Goal: Task Accomplishment & Management: Manage account settings

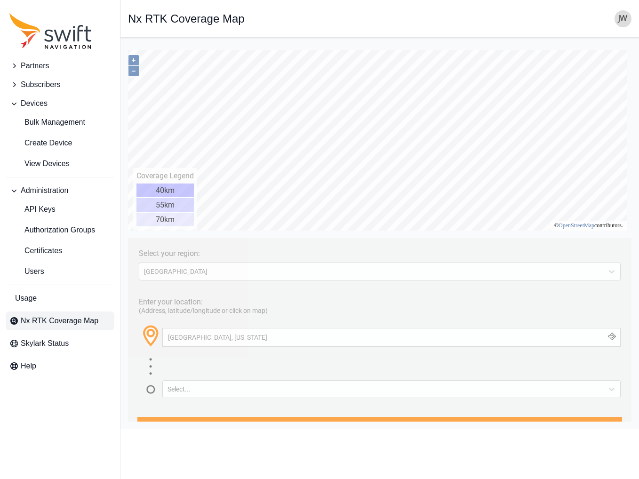
drag, startPoint x: 233, startPoint y: 337, endPoint x: 249, endPoint y: 382, distance: 47.5
click at [128, 45] on html "Select your region: [GEOGRAPHIC_DATA] Enter your location: (Address, latitude/l…" at bounding box center [380, 45] width 504 height 0
type input "Cohoes, [US_STATE]"
click at [606, 337] on button "button" at bounding box center [613, 338] width 16 height 18
click at [15, 84] on icon "Sidenav" at bounding box center [13, 84] width 9 height 9
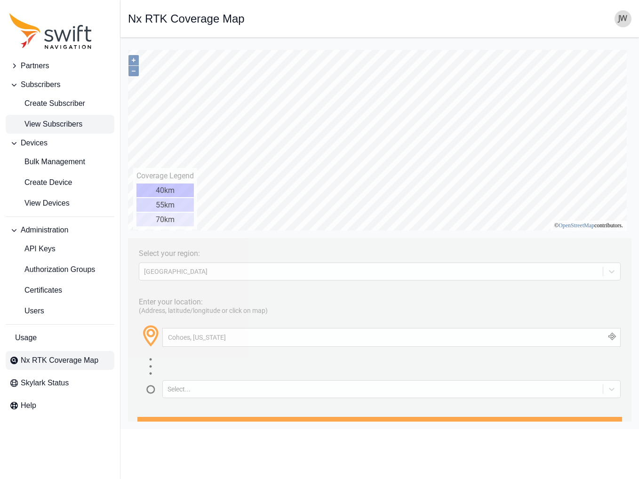
click at [31, 120] on span "View Subscribers" at bounding box center [45, 124] width 73 height 11
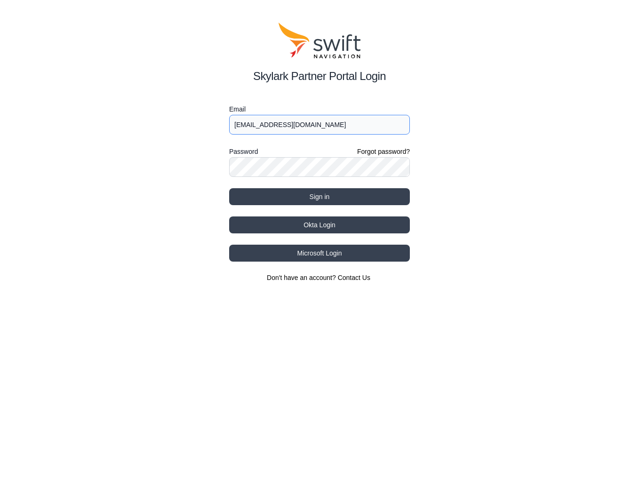
type input "[EMAIL_ADDRESS][DOMAIN_NAME]"
click at [321, 224] on button "Okta Login" at bounding box center [319, 225] width 181 height 17
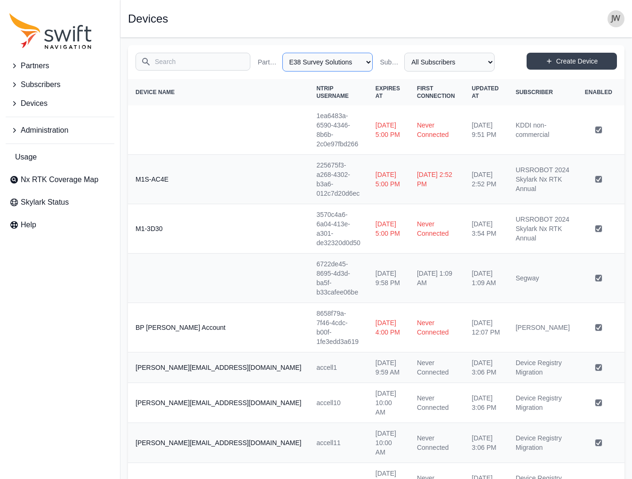
select select "efef40e6-f266-4d6f-8d41-464a15503ce6"
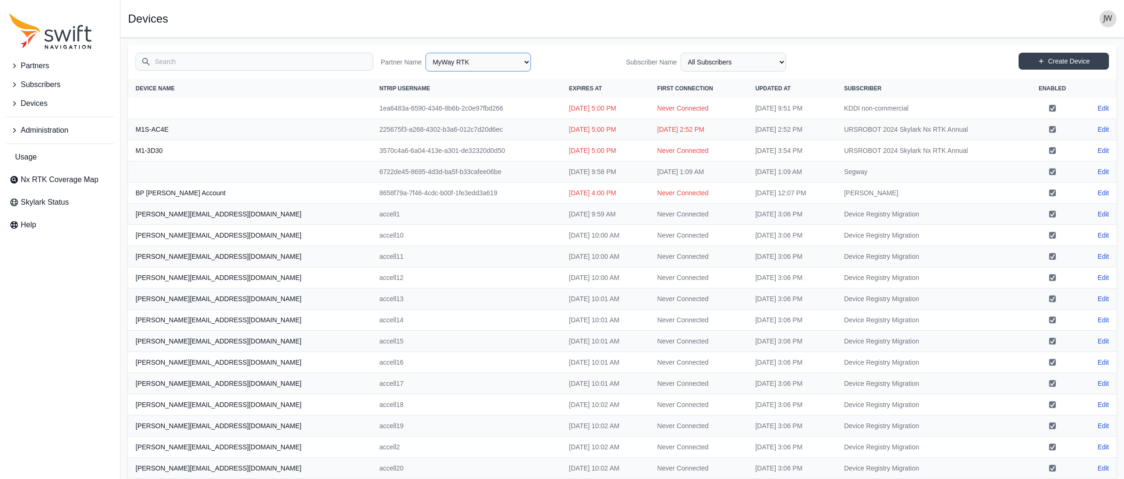
select select "15ebad76-1d73-4249-bd67-b5d560574fd4"
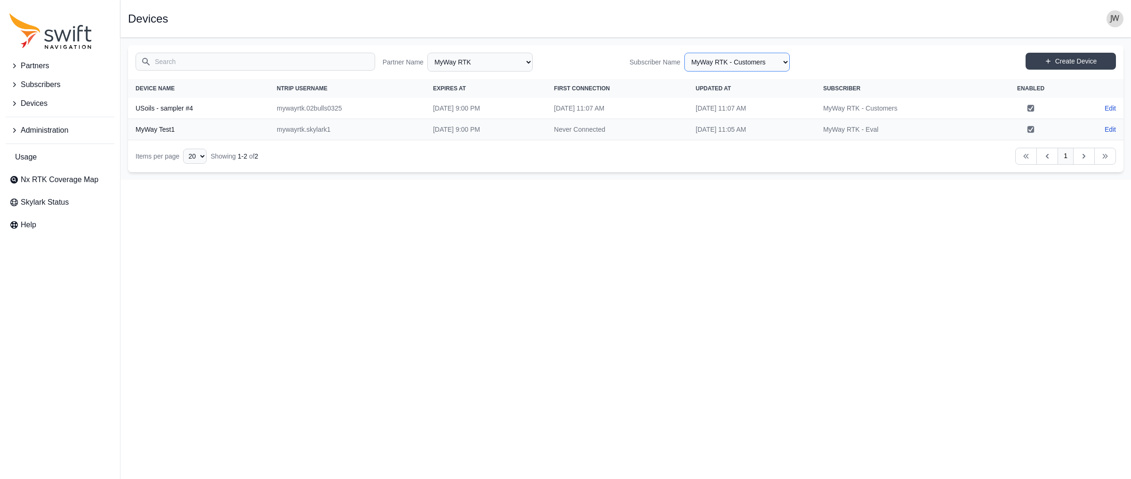
select select "cedde840-5396-42c7-815a-fb24addfc857"
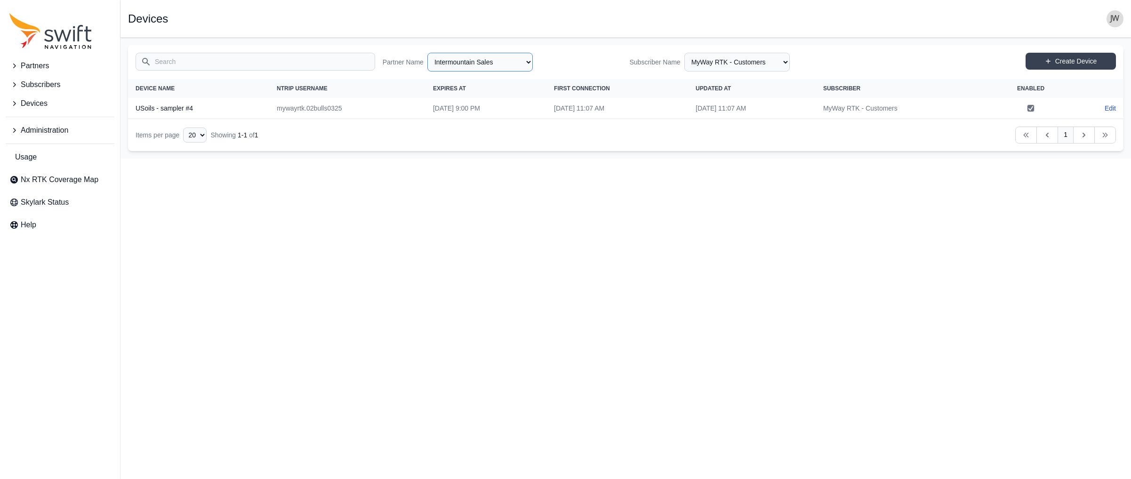
select select "e5635ad5-bb47-45ad-b9c9-b57d7d8429e8"
select select "Subscriber"
